Goal: Information Seeking & Learning: Understand process/instructions

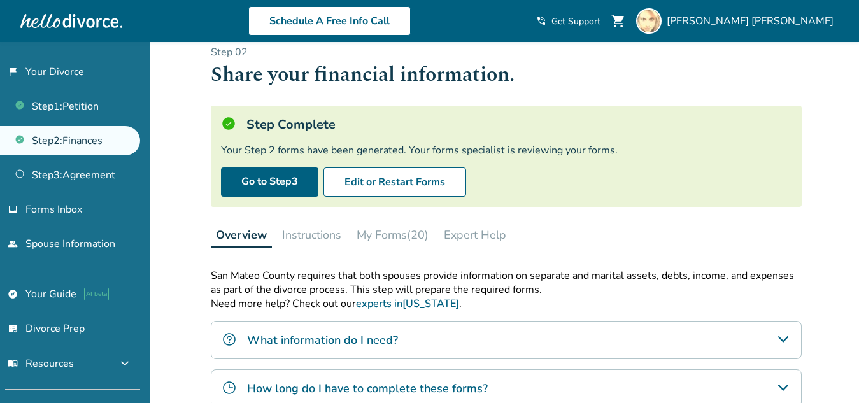
scroll to position [18, 0]
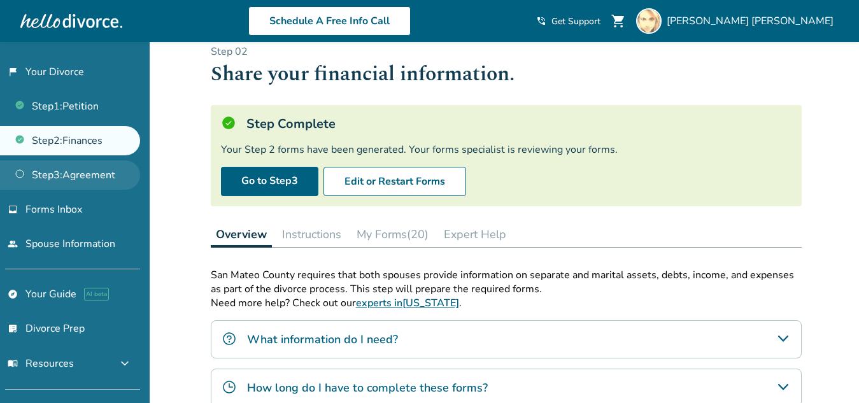
click at [46, 178] on link "Step 3 : Agreement" at bounding box center [70, 174] width 140 height 29
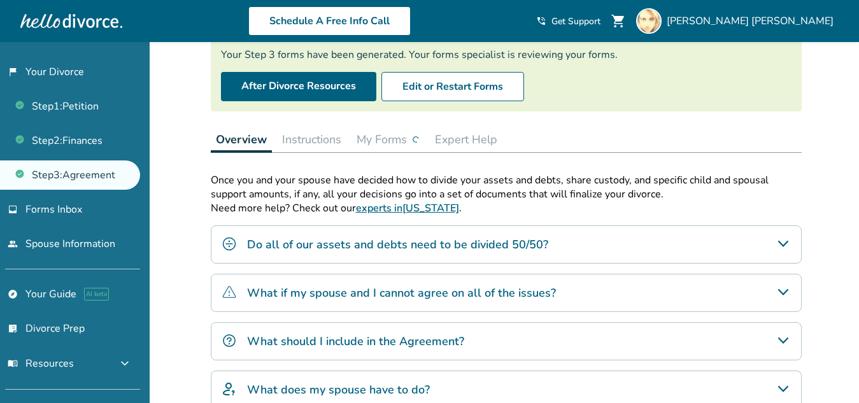
scroll to position [113, 0]
click at [389, 133] on button "My Forms" at bounding box center [388, 138] width 73 height 25
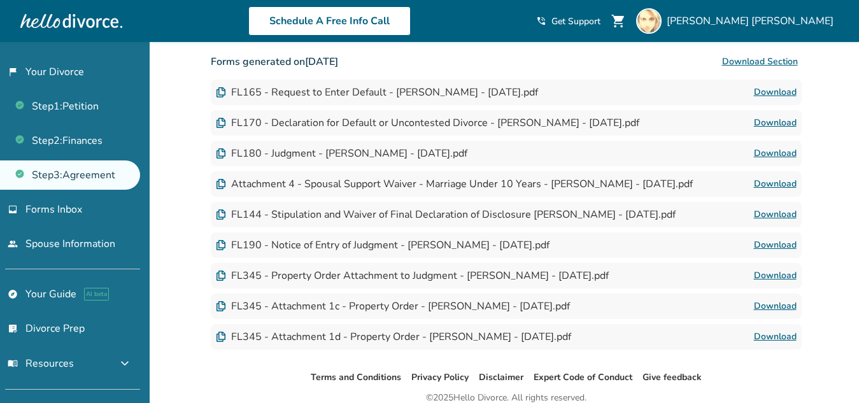
scroll to position [355, 0]
click at [497, 212] on div "FL144 - Stipulation and Waiver of Final Declaration of Disclosure Kara Connelly…" at bounding box center [446, 215] width 460 height 14
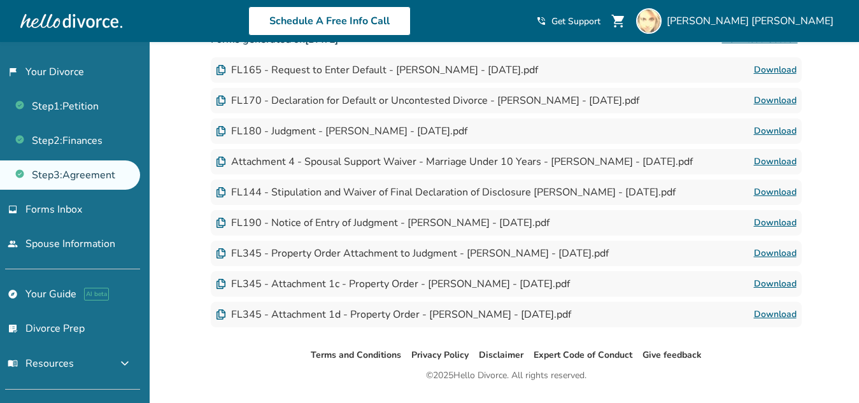
scroll to position [377, 0]
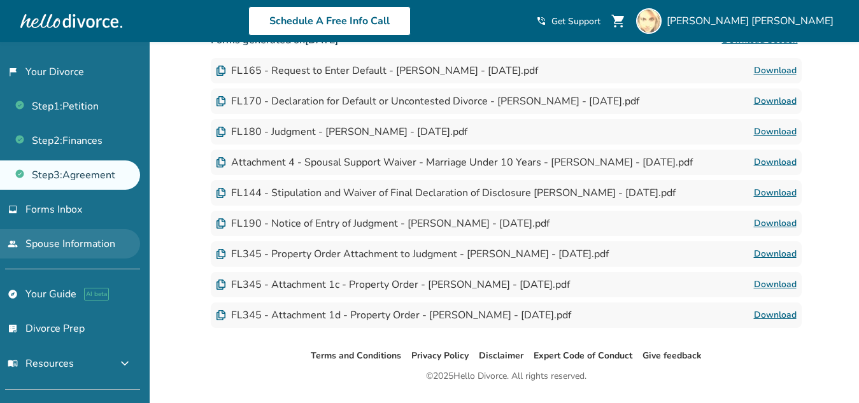
click at [86, 247] on link "people Spouse Information" at bounding box center [70, 243] width 140 height 29
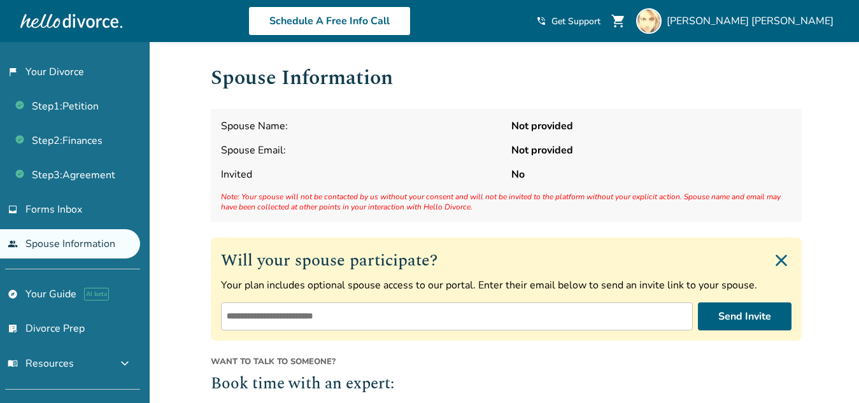
click at [86, 247] on link "people Spouse Information" at bounding box center [70, 243] width 140 height 29
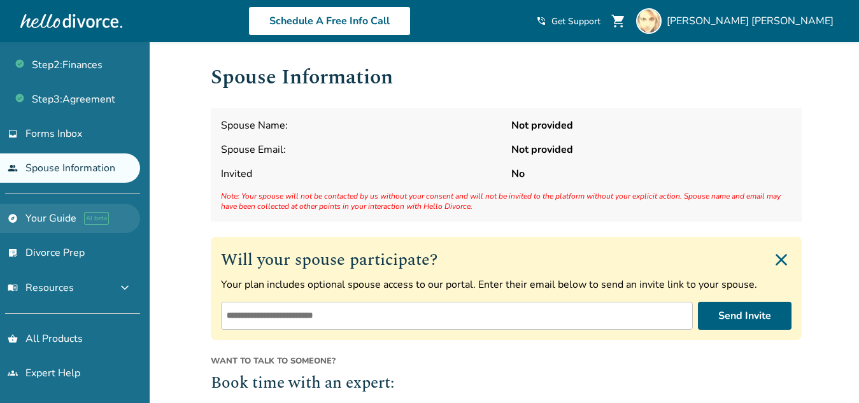
scroll to position [75, 0]
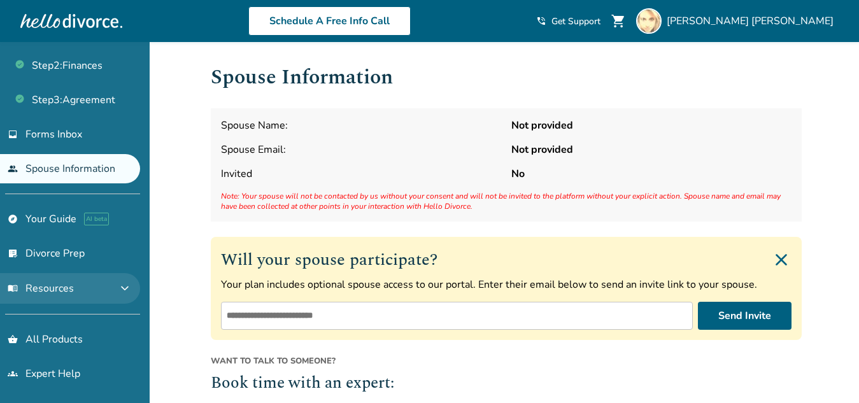
click at [115, 293] on button "menu_book Resources expand_more" at bounding box center [70, 288] width 140 height 31
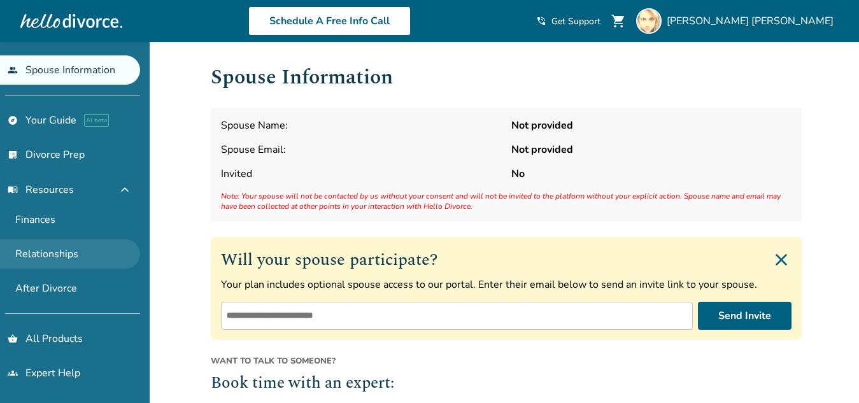
click at [30, 250] on link "Relationships" at bounding box center [70, 253] width 140 height 29
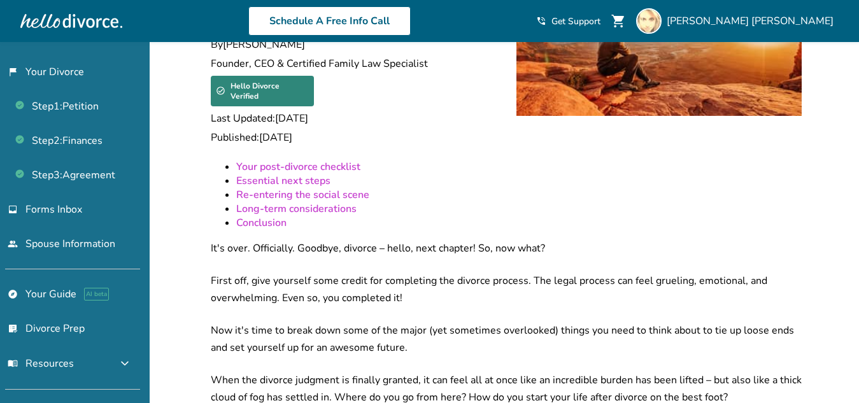
scroll to position [147, 0]
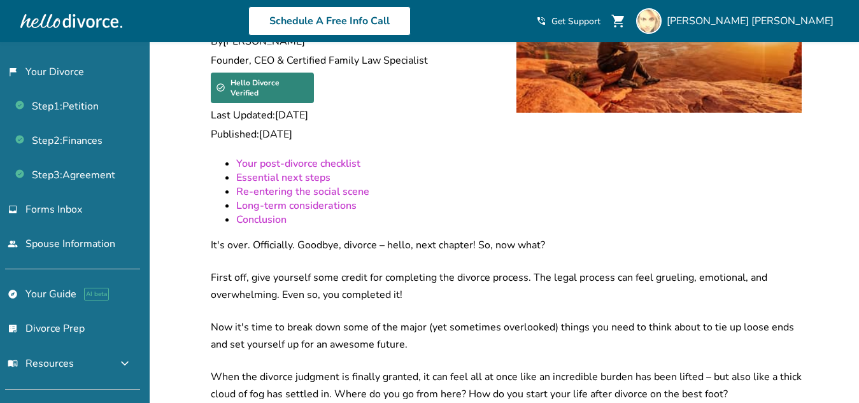
click at [317, 157] on link "Your post-divorce checklist" at bounding box center [298, 164] width 124 height 14
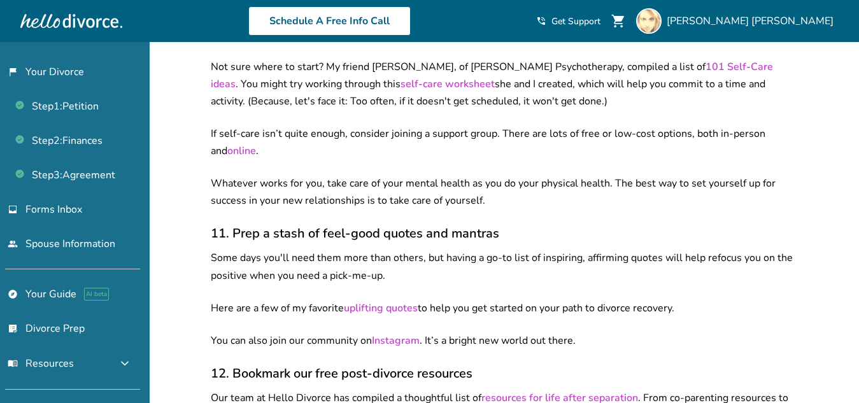
scroll to position [2827, 0]
